Goal: Information Seeking & Learning: Learn about a topic

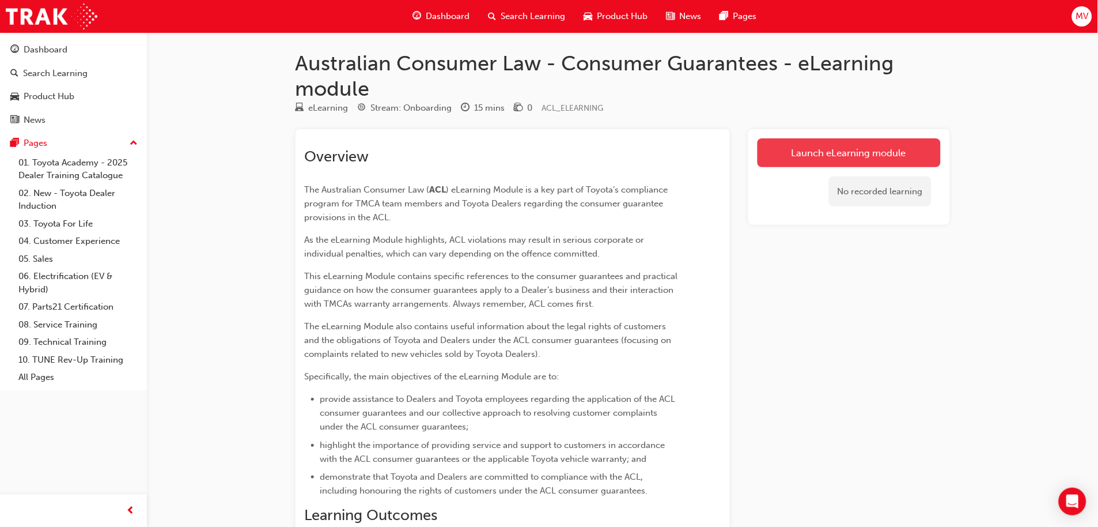
click at [893, 153] on link "Launch eLearning module" at bounding box center [849, 152] width 183 height 29
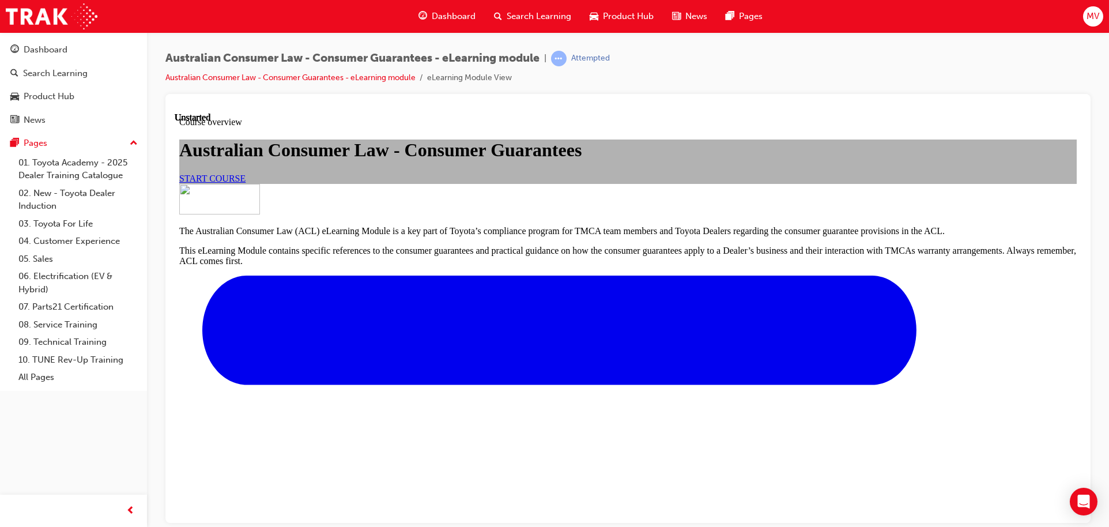
click at [245, 183] on link "START COURSE" at bounding box center [212, 178] width 66 height 10
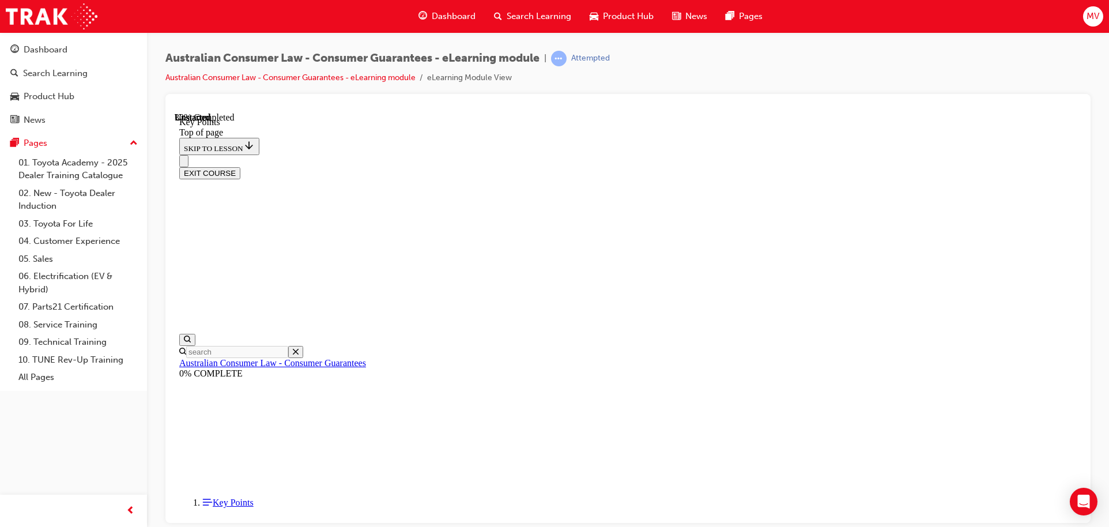
scroll to position [507, 0]
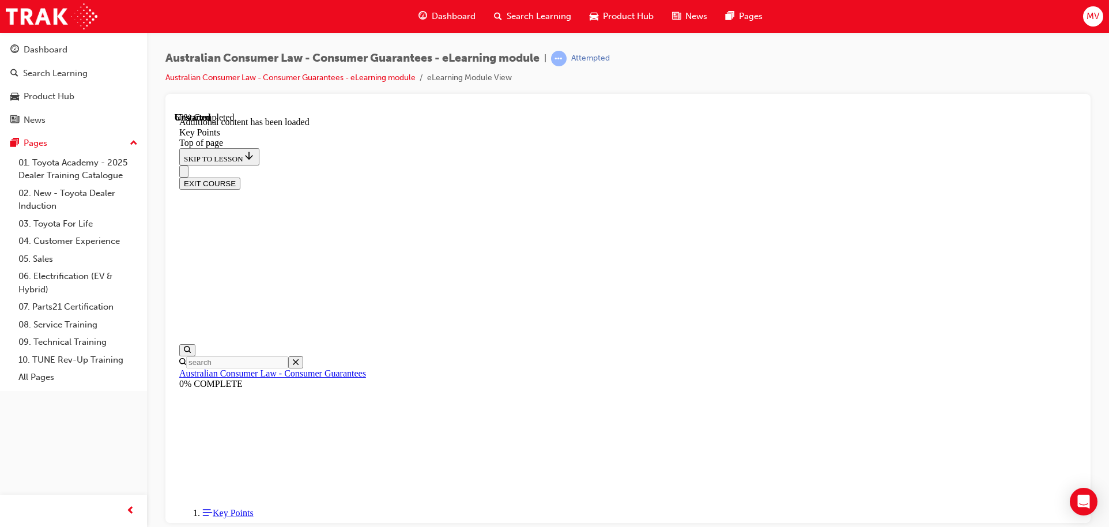
scroll to position [1504, 0]
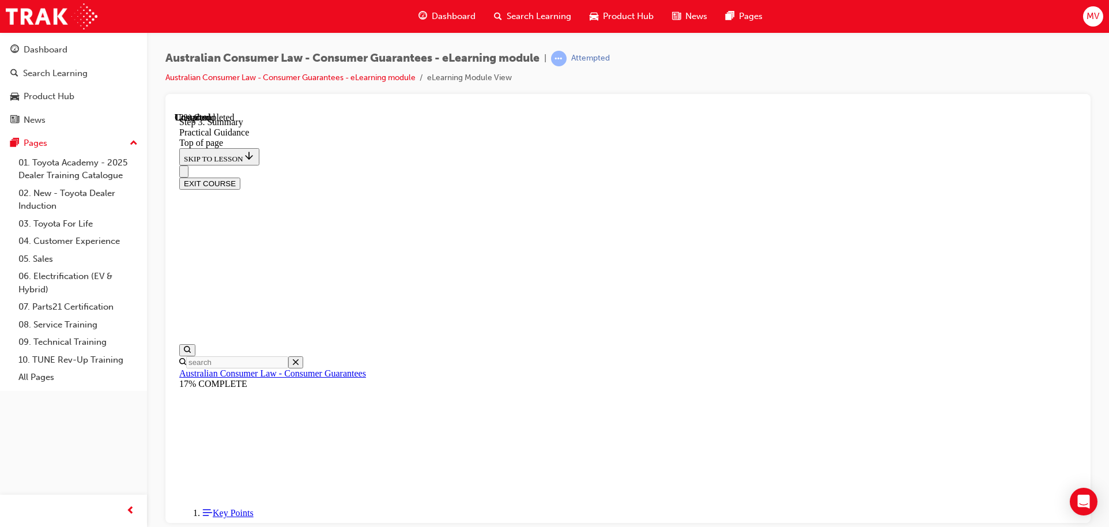
scroll to position [88, 0]
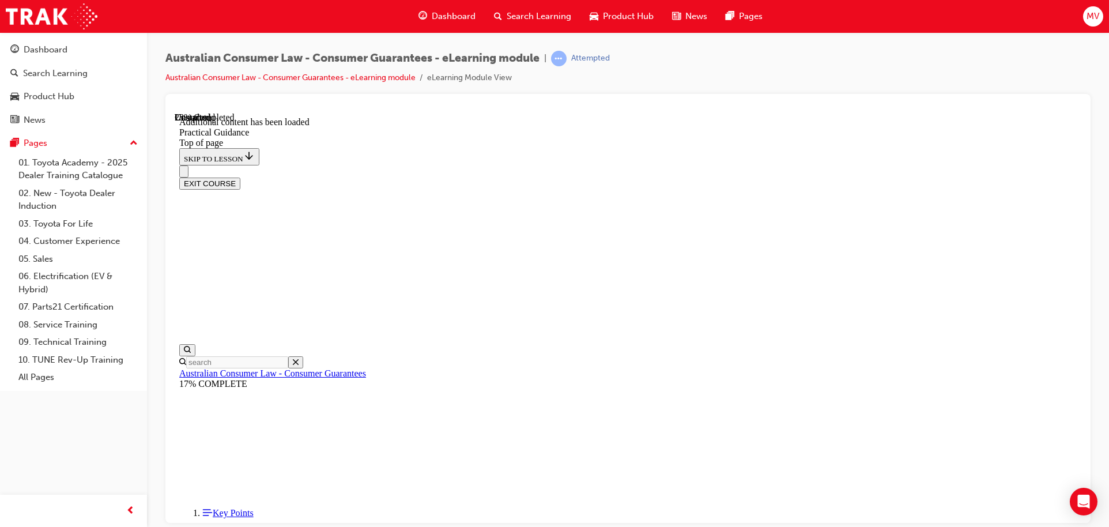
scroll to position [566, 0]
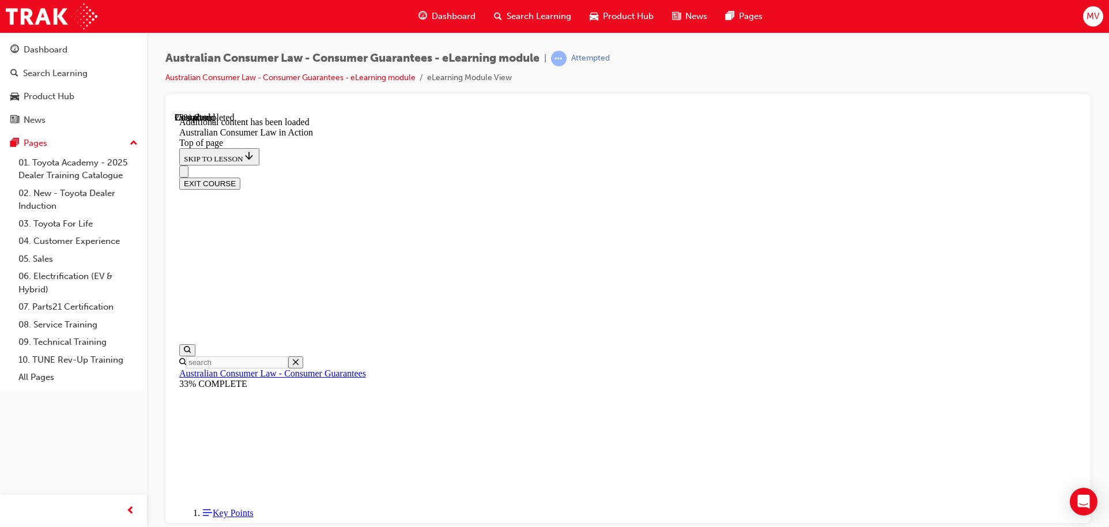
scroll to position [657, 0]
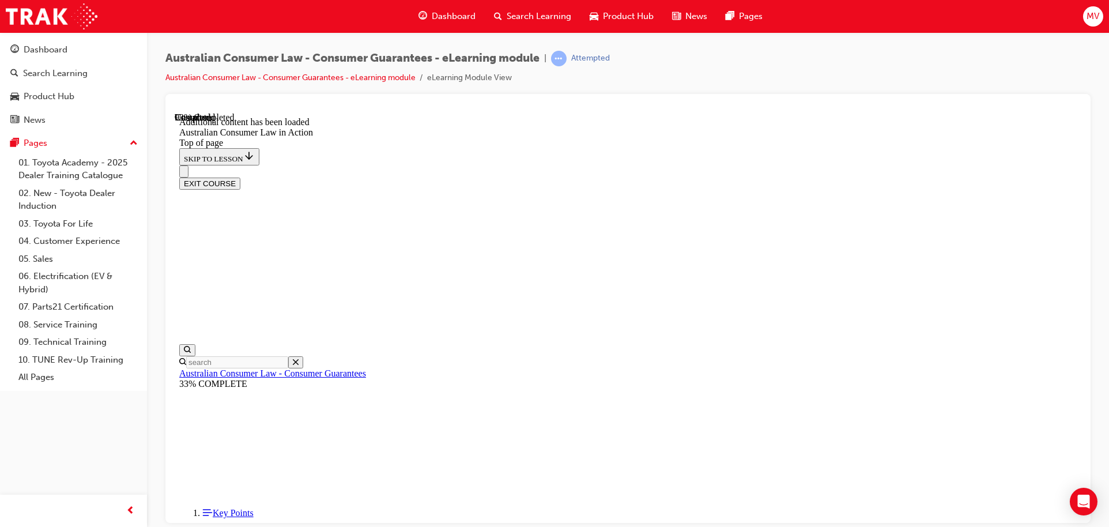
scroll to position [2281, 0]
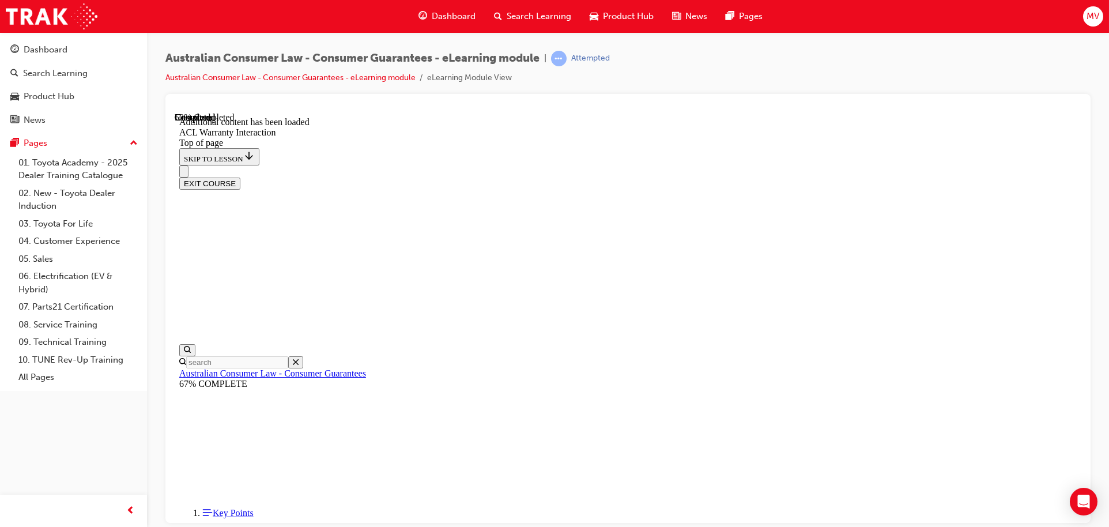
scroll to position [702, 0]
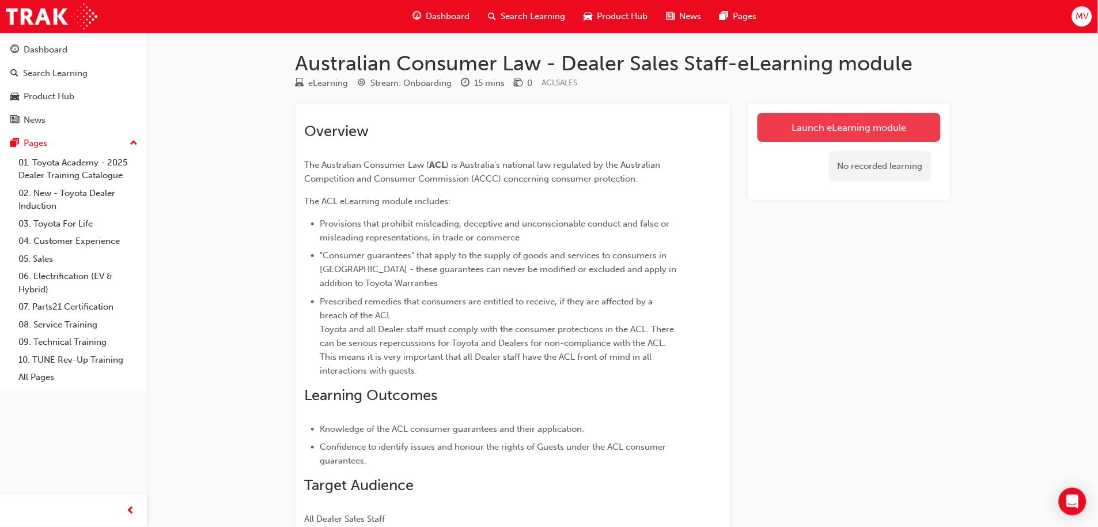
click at [822, 137] on link "Launch eLearning module" at bounding box center [849, 127] width 183 height 29
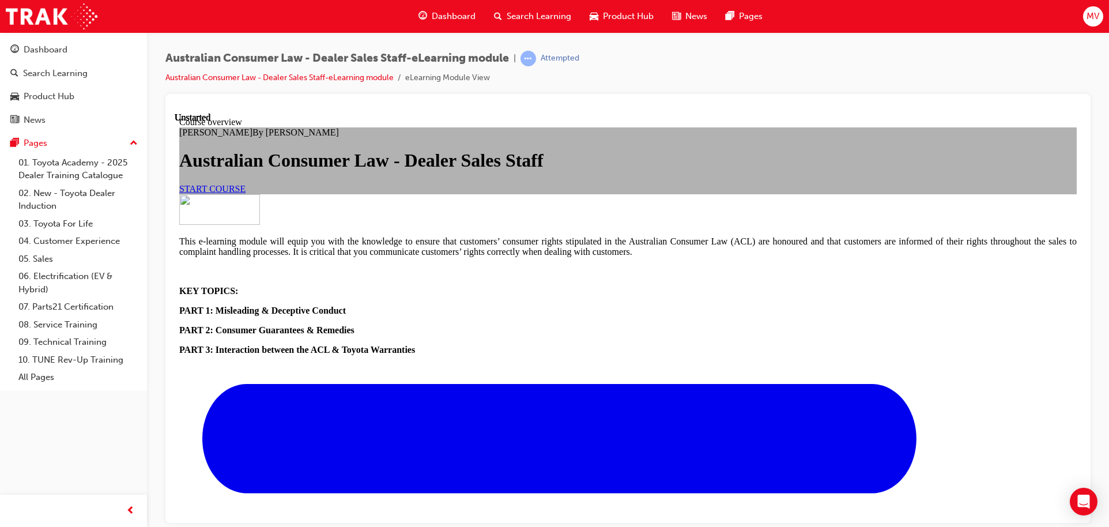
click at [245, 193] on span "START COURSE" at bounding box center [212, 188] width 66 height 10
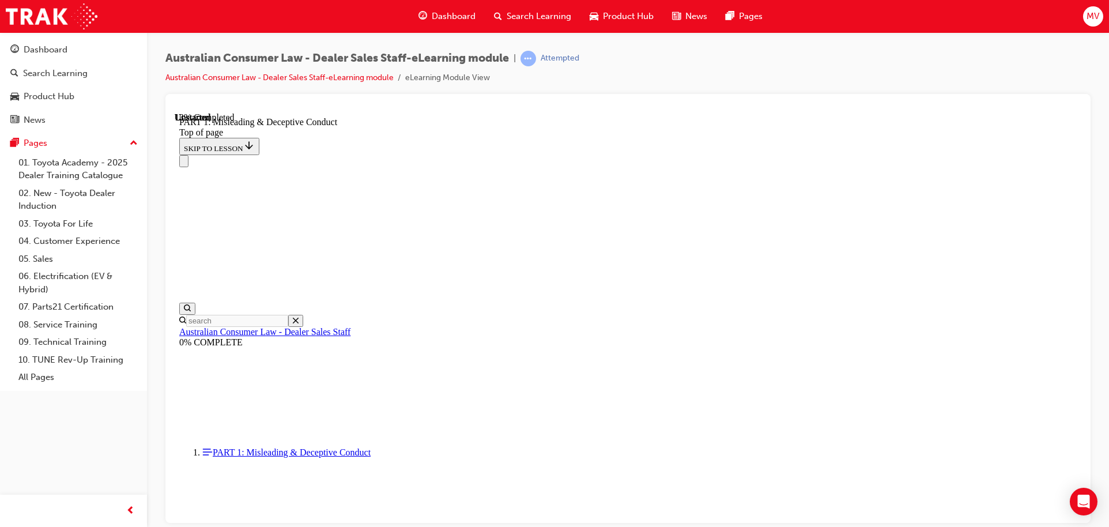
scroll to position [859, 0]
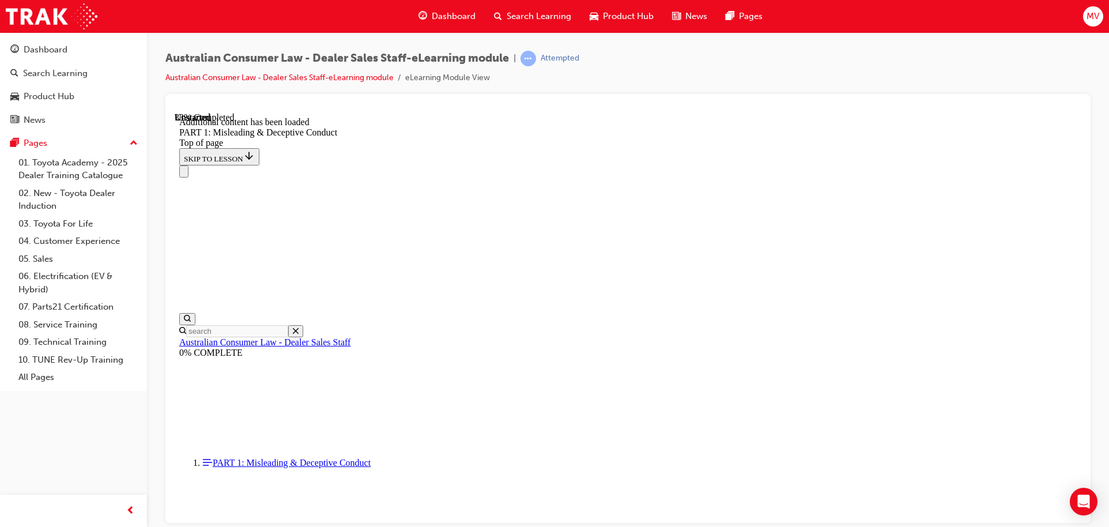
scroll to position [1383, 0]
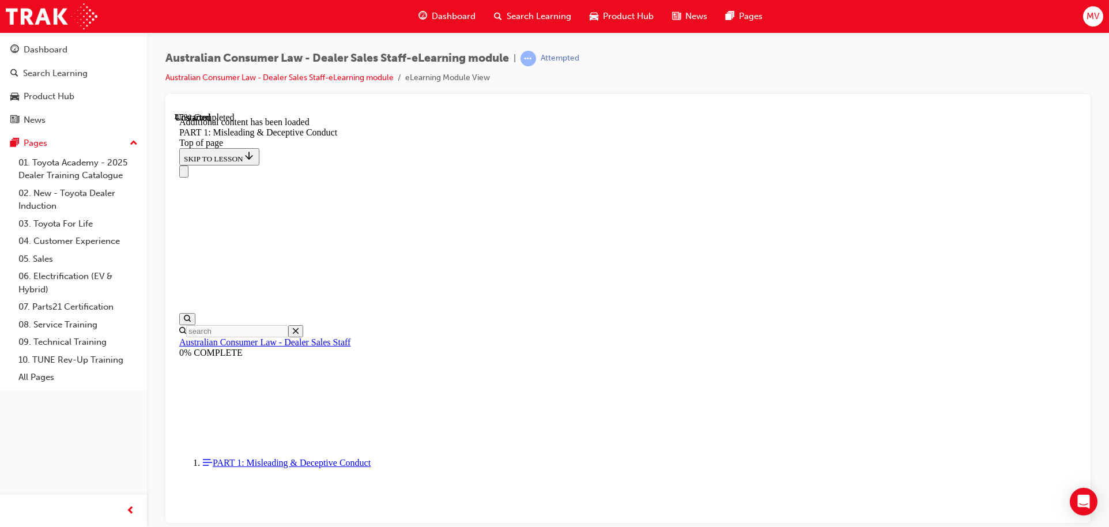
scroll to position [1636, 0]
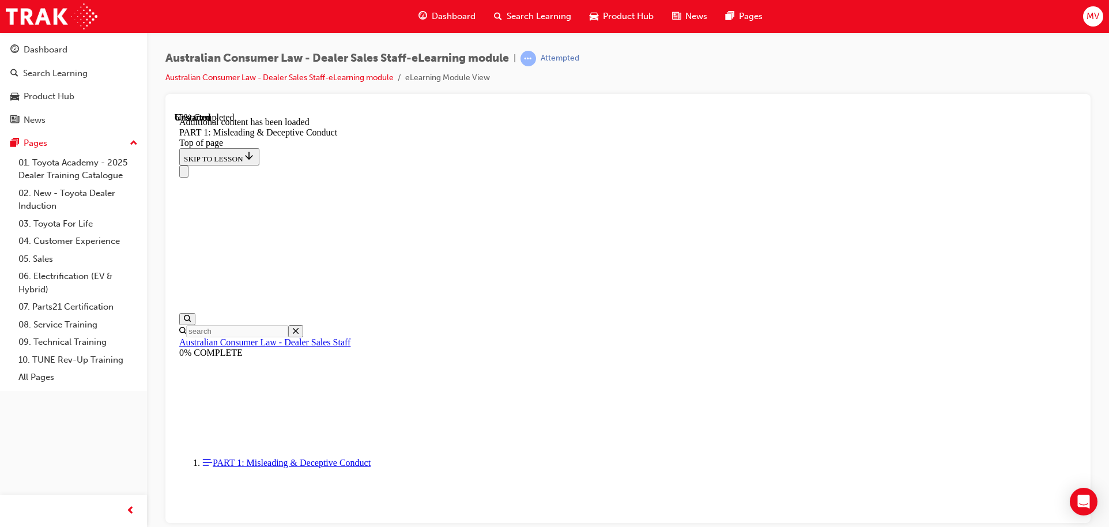
scroll to position [2273, 0]
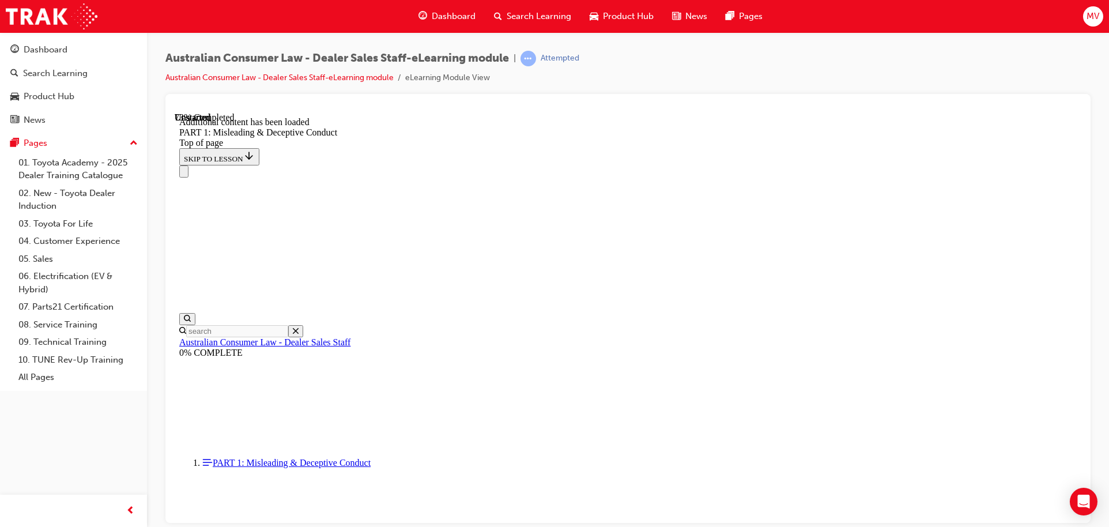
scroll to position [2814, 0]
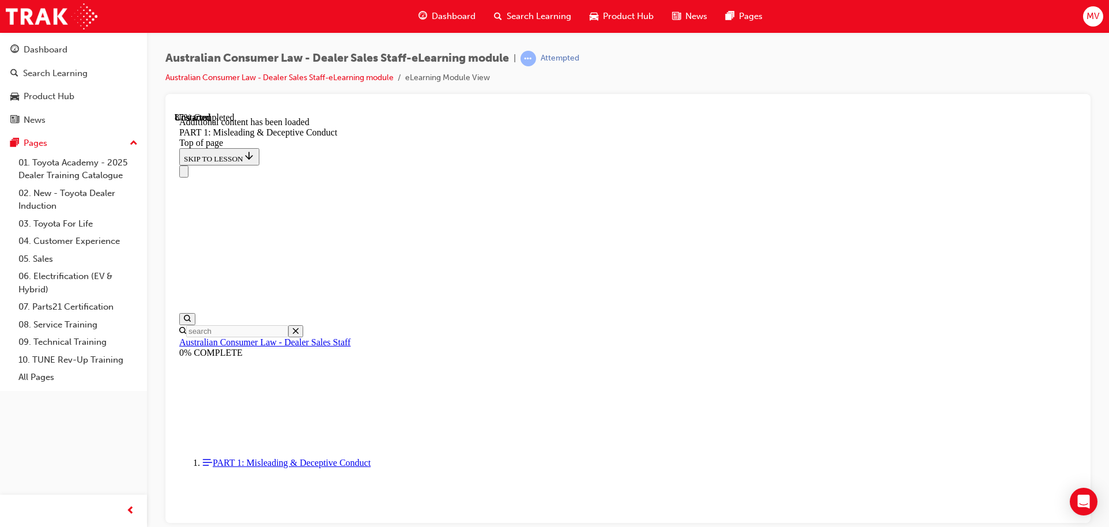
scroll to position [3125, 0]
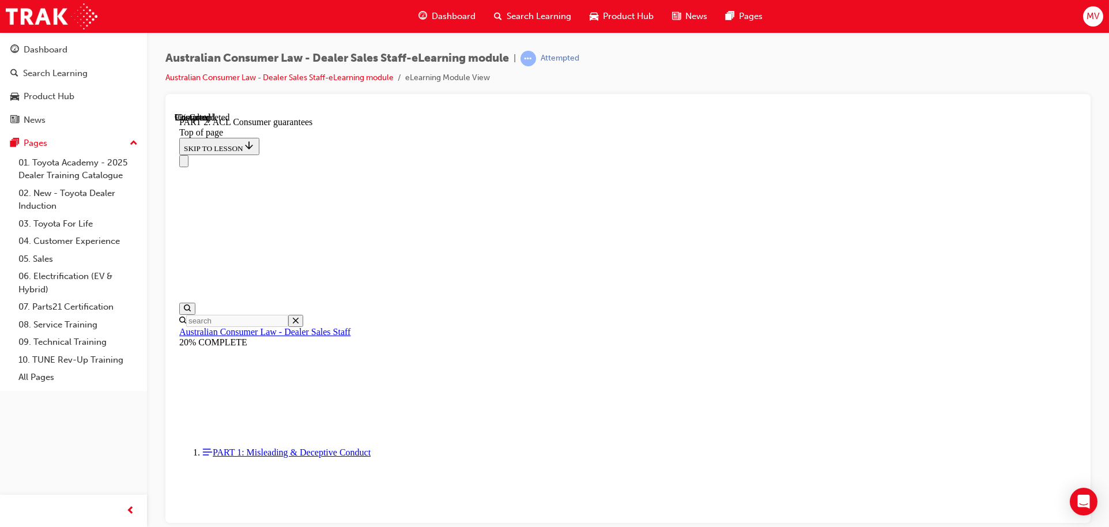
scroll to position [1899, 0]
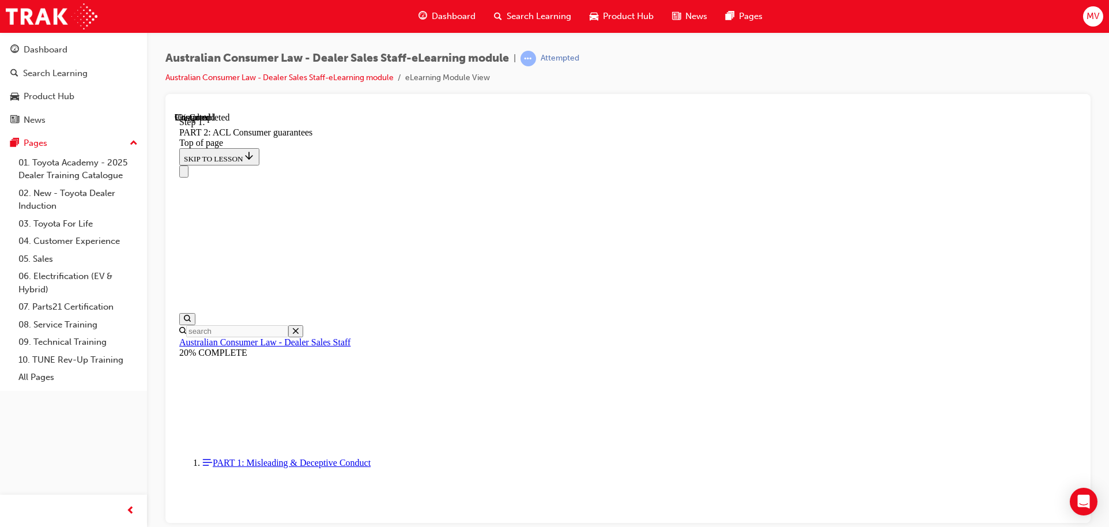
scroll to position [1867, 0]
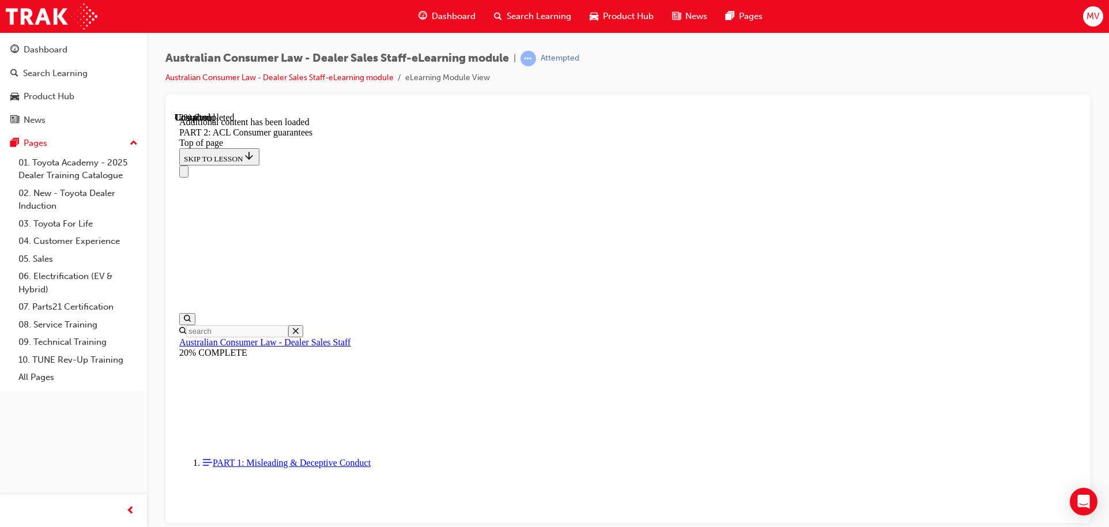
scroll to position [2178, 0]
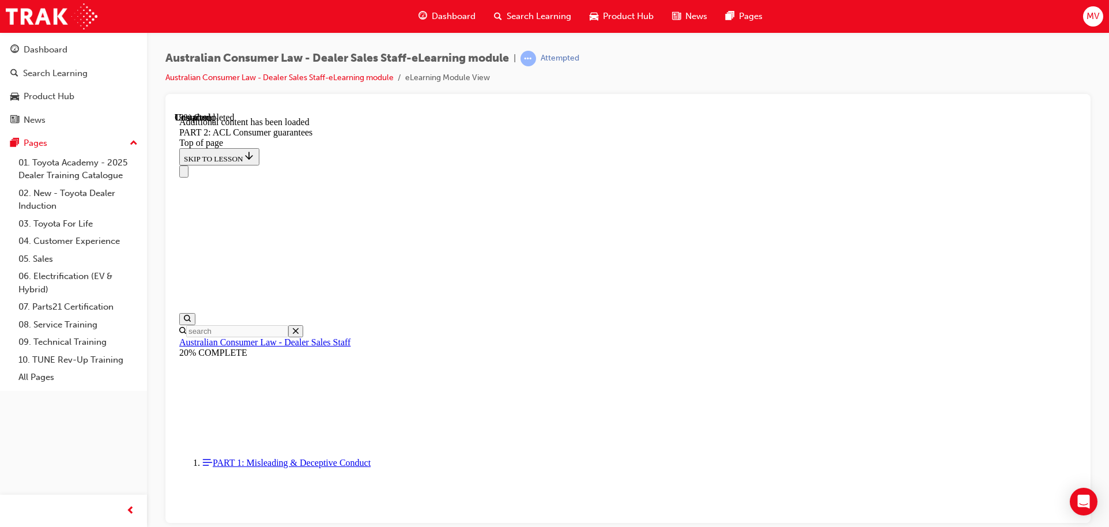
scroll to position [2810, 0]
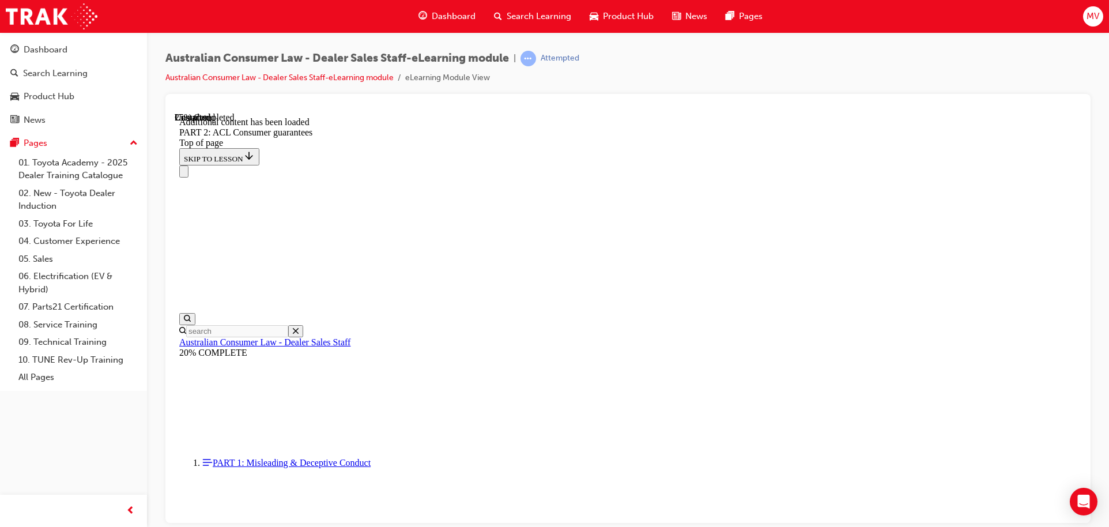
scroll to position [3420, 0]
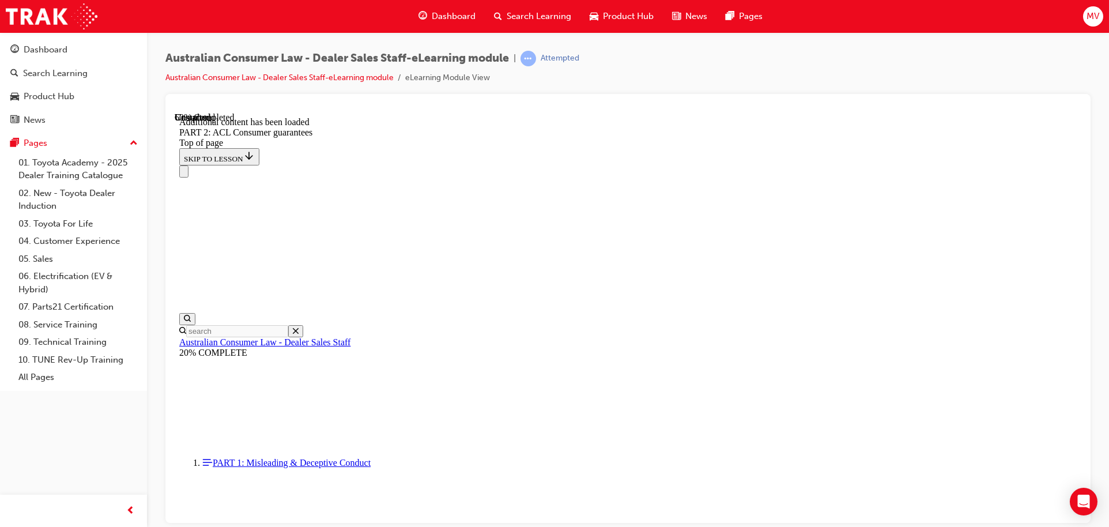
scroll to position [7022, 0]
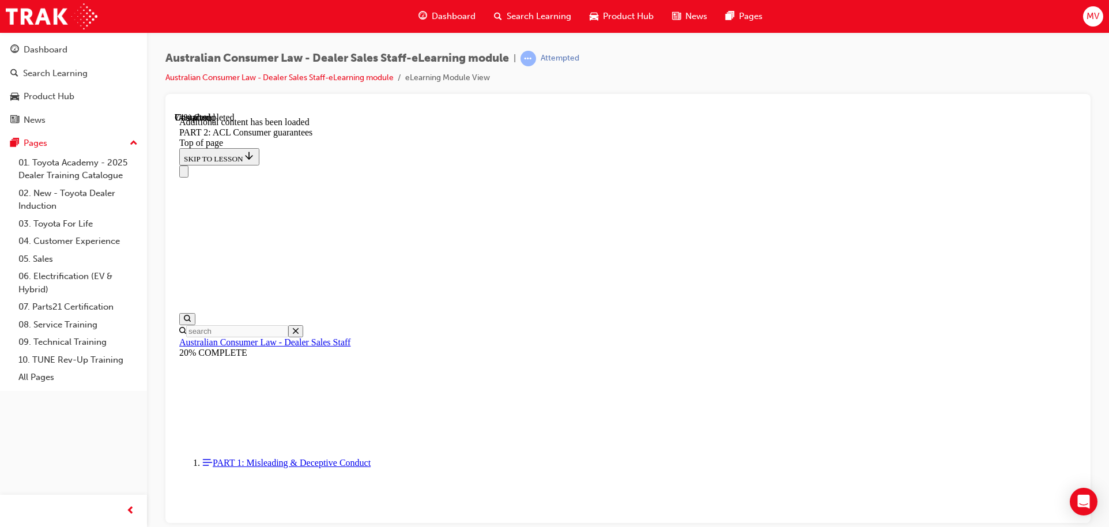
scroll to position [9575, 0]
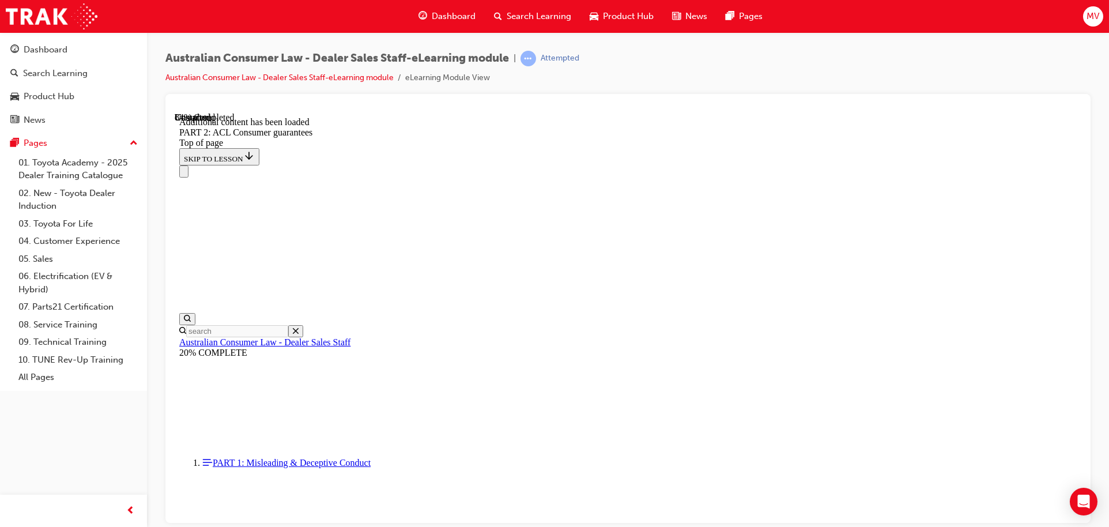
scroll to position [11331, 0]
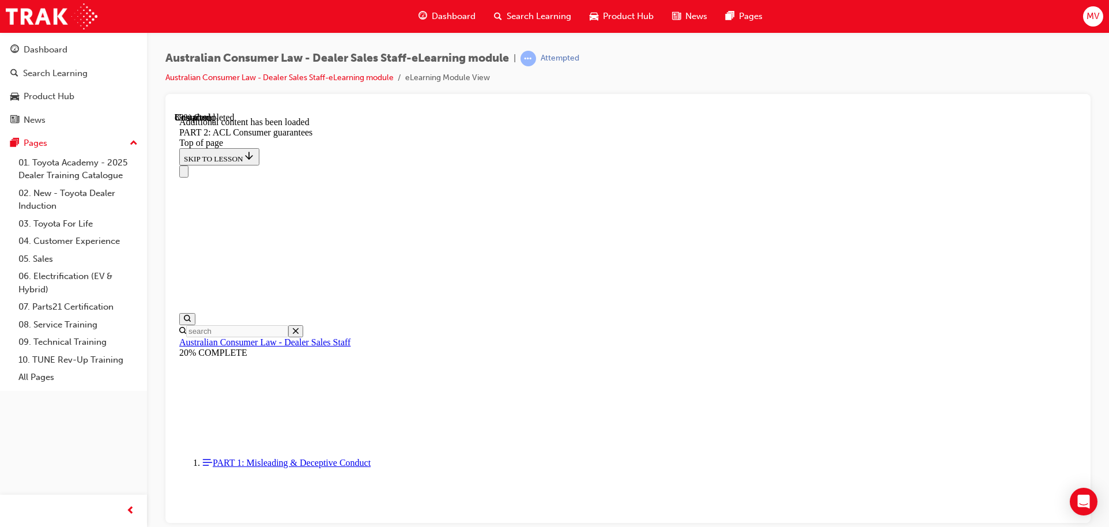
scroll to position [12527, 0]
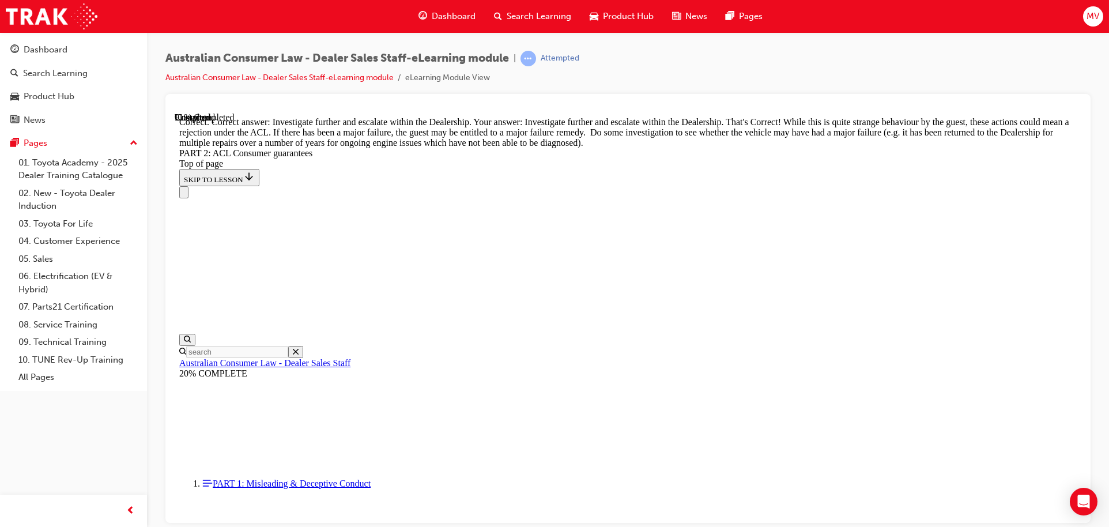
scroll to position [12847, 0]
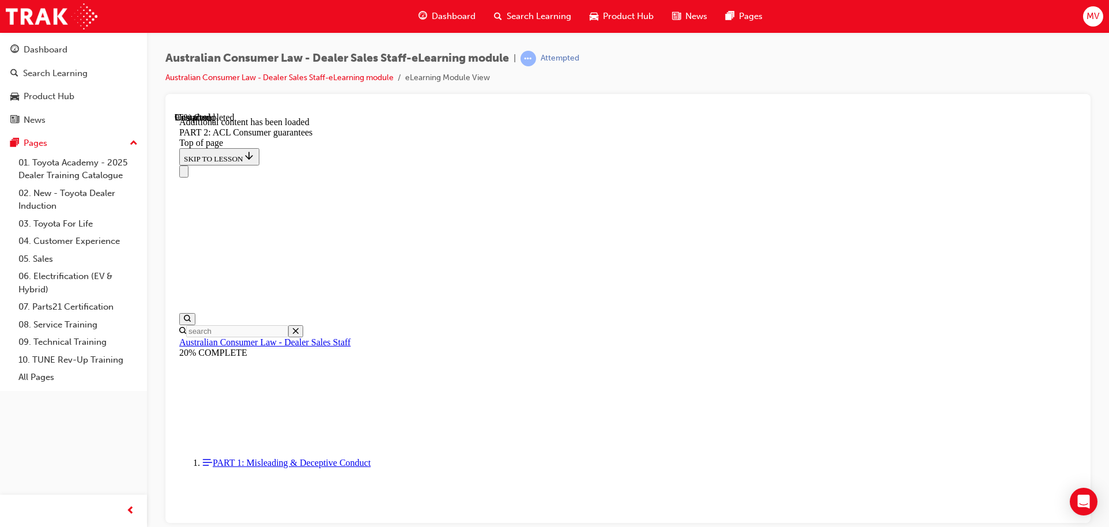
scroll to position [13776, 0]
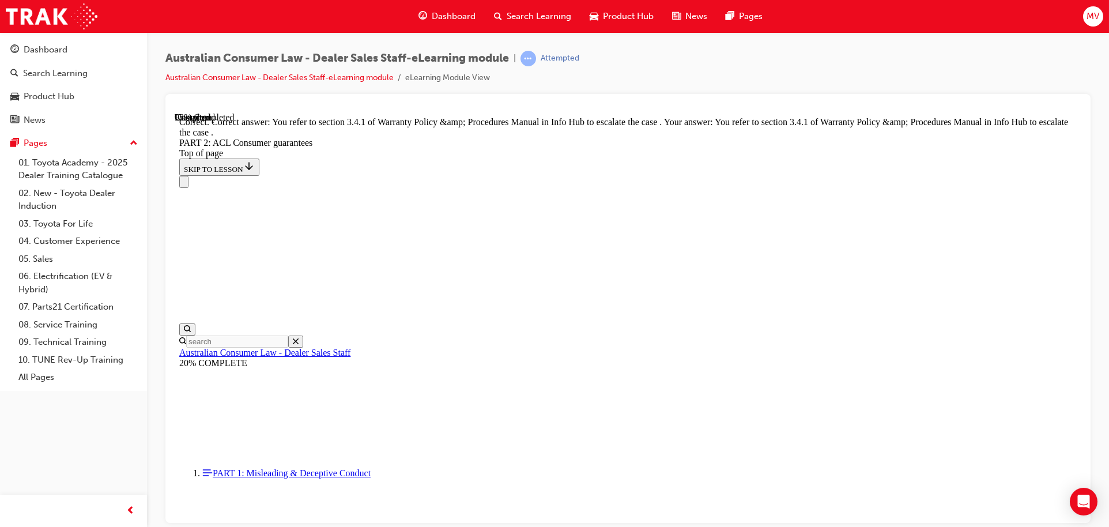
scroll to position [14472, 0]
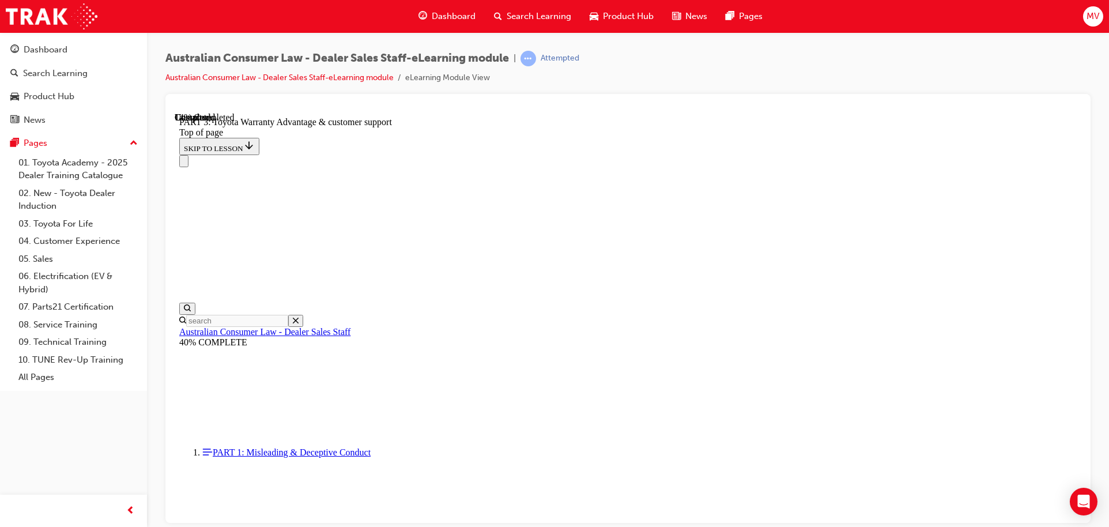
scroll to position [676, 0]
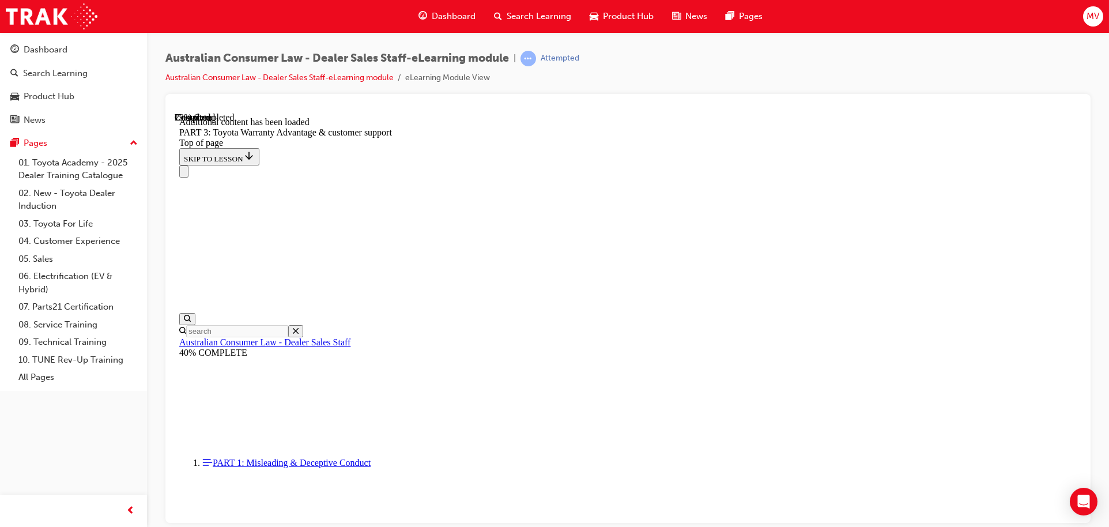
scroll to position [1344, 0]
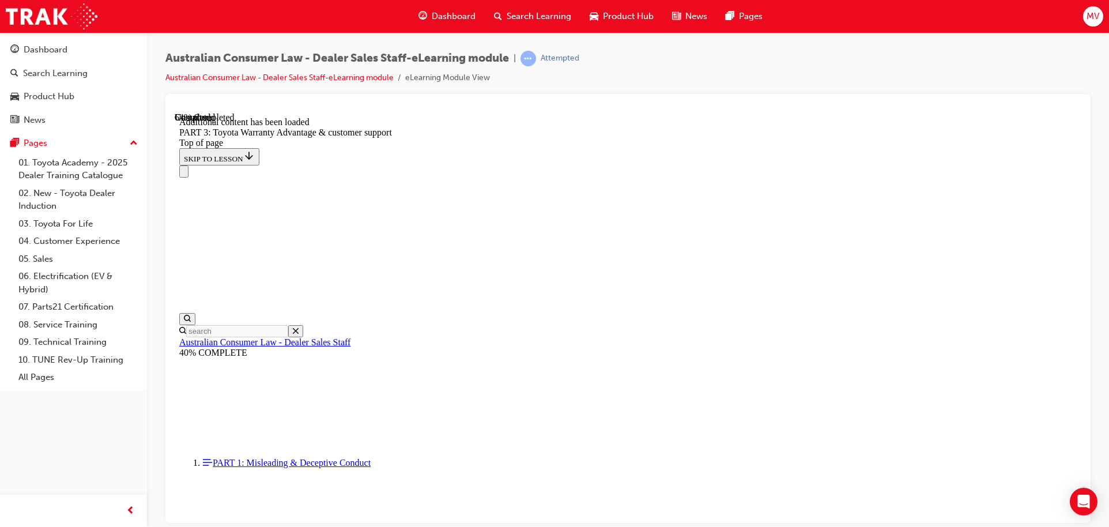
scroll to position [3053, 0]
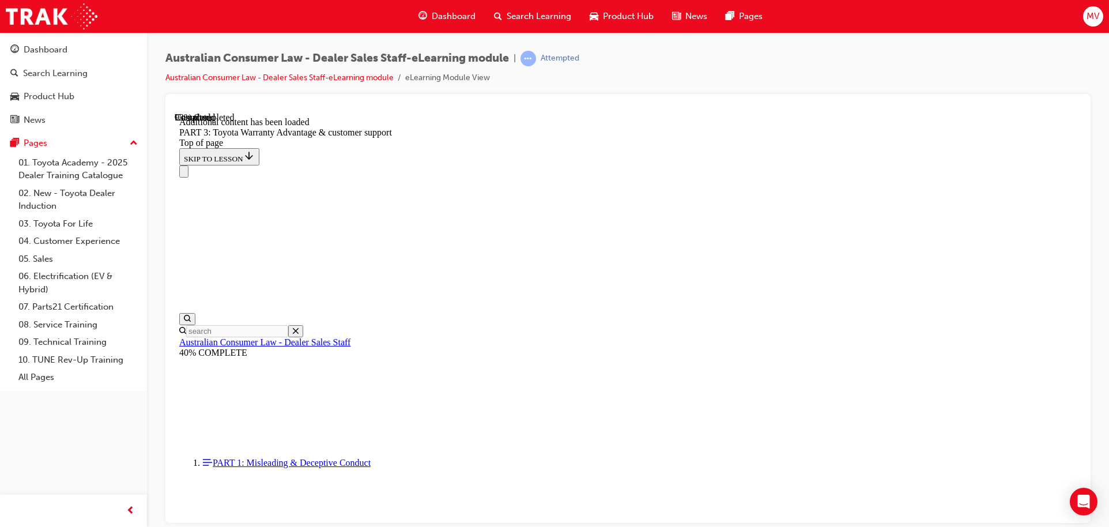
scroll to position [3663, 0]
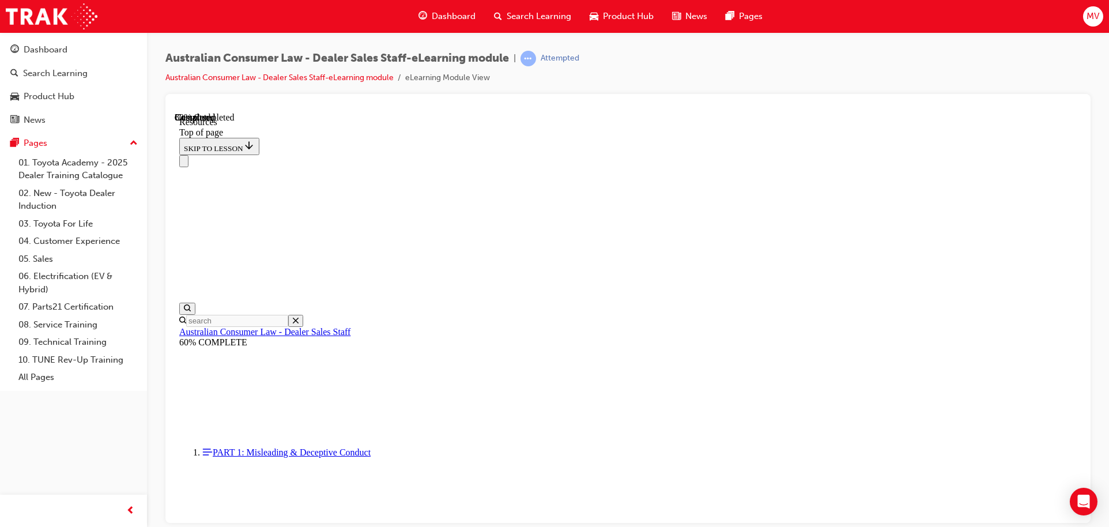
scroll to position [588, 0]
